Goal: Task Accomplishment & Management: Complete application form

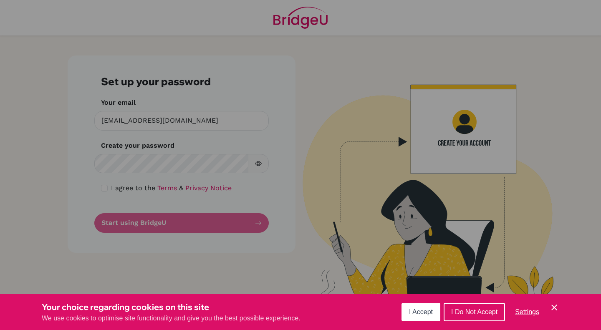
click at [415, 312] on span "I Accept" at bounding box center [421, 311] width 24 height 7
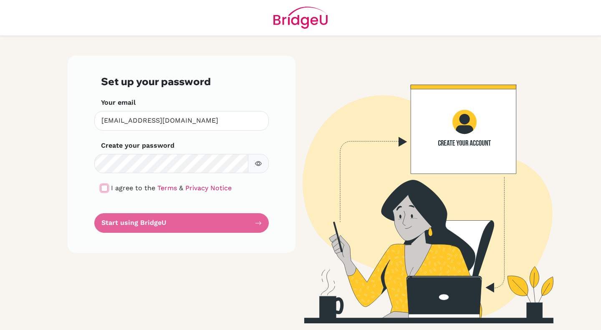
click at [105, 189] on input "checkbox" at bounding box center [104, 188] width 7 height 7
checkbox input "true"
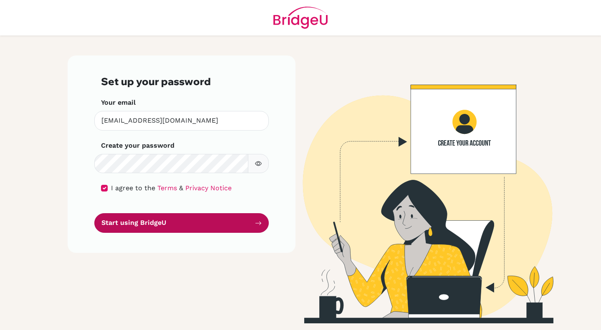
click at [137, 222] on button "Start using BridgeU" at bounding box center [181, 223] width 174 height 20
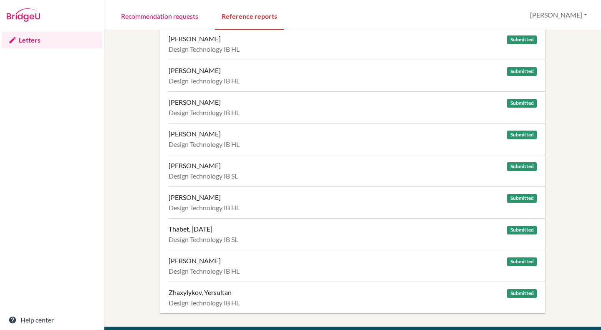
scroll to position [34, 0]
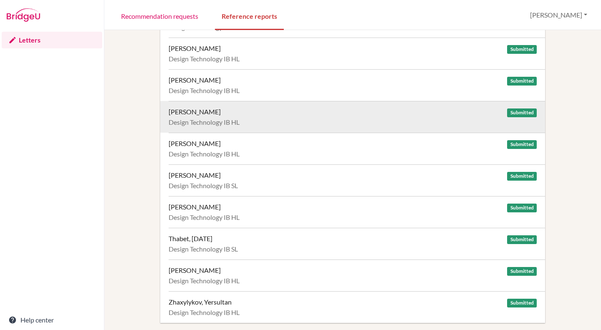
click at [310, 117] on div "[PERSON_NAME] Submitted Design Technology IB HL" at bounding box center [356, 117] width 376 height 32
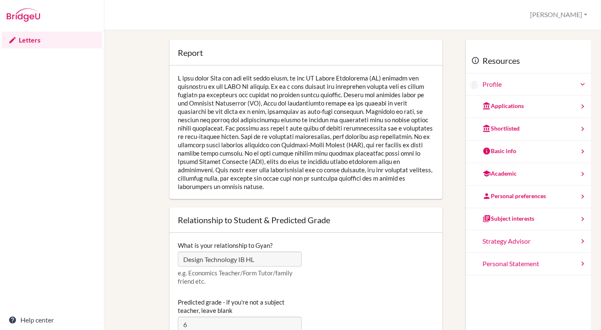
click at [75, 40] on link "Letters" at bounding box center [52, 40] width 101 height 17
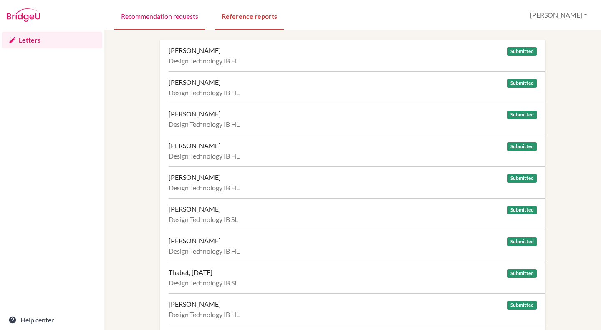
click at [167, 16] on link "Recommendation requests" at bounding box center [159, 15] width 91 height 29
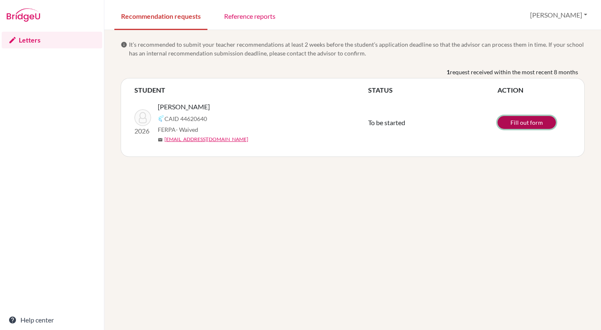
click at [527, 123] on link "Fill out form" at bounding box center [526, 122] width 58 height 13
